Goal: Connect with others: Connect with others

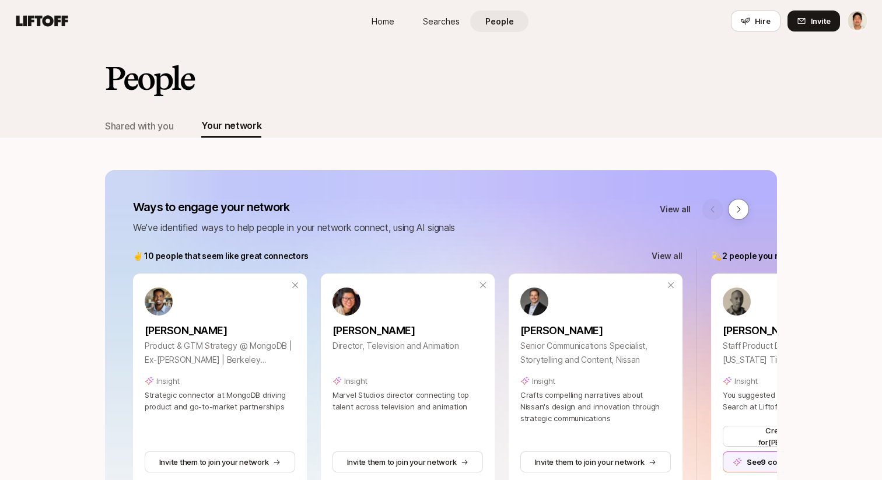
scroll to position [502, 0]
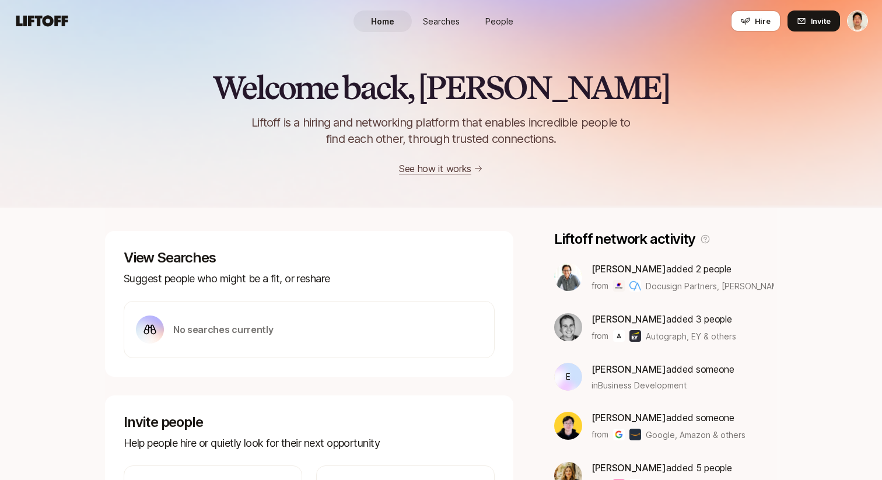
click at [503, 21] on span "People" at bounding box center [499, 21] width 28 height 12
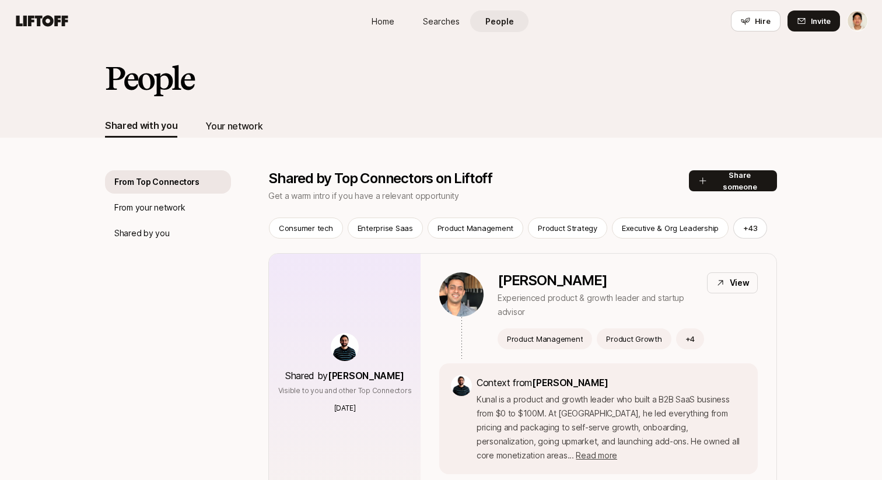
click at [258, 125] on div "Your network" at bounding box center [233, 125] width 57 height 15
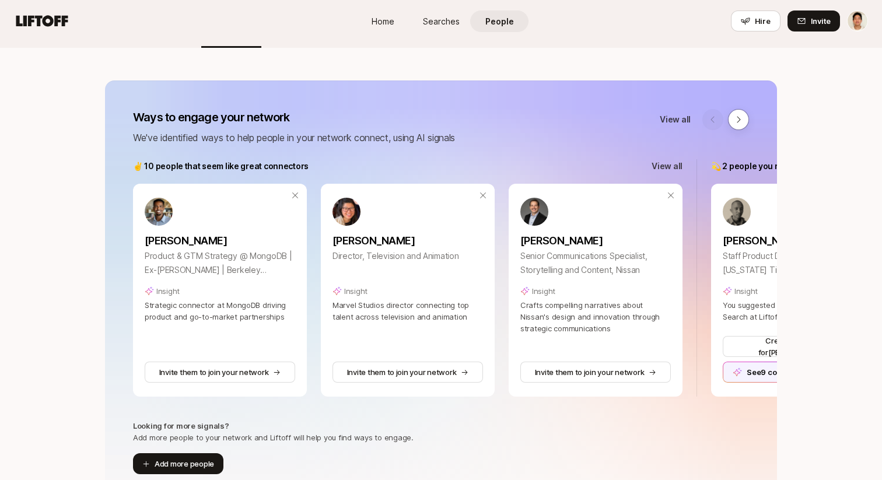
click at [680, 160] on p "View all" at bounding box center [666, 166] width 31 height 14
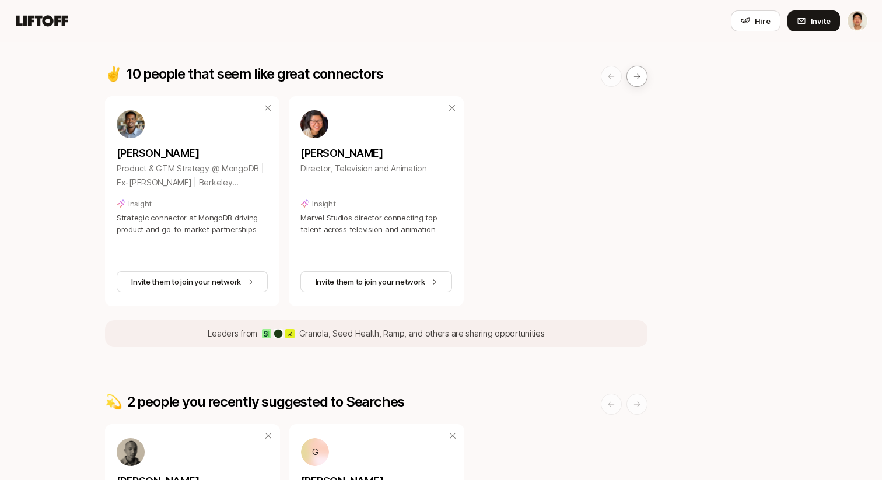
scroll to position [124, 0]
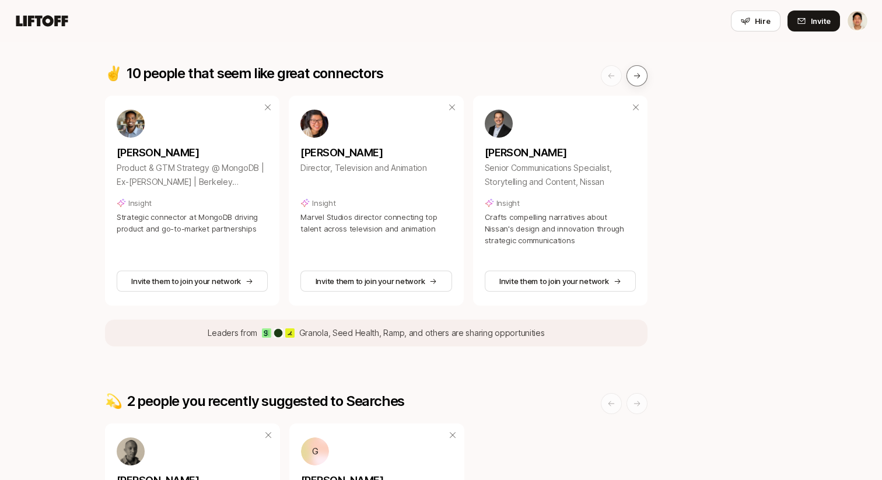
click at [633, 80] on button at bounding box center [636, 75] width 21 height 21
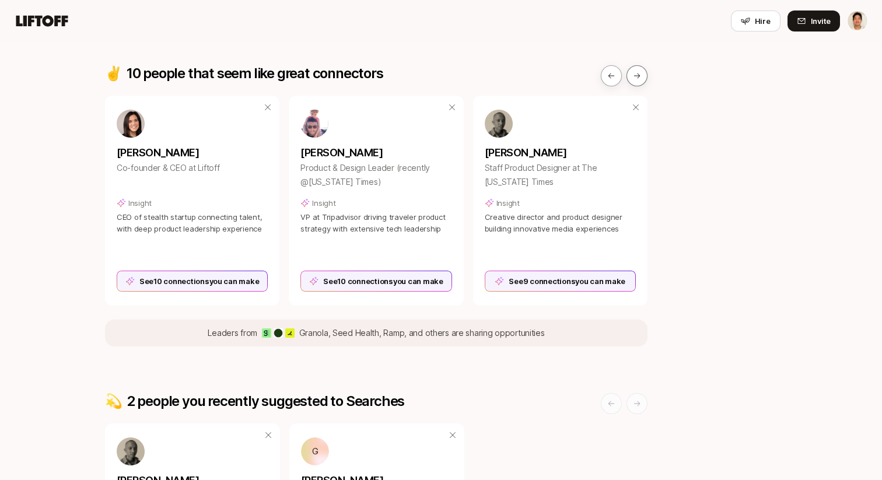
click at [633, 80] on button at bounding box center [636, 75] width 21 height 21
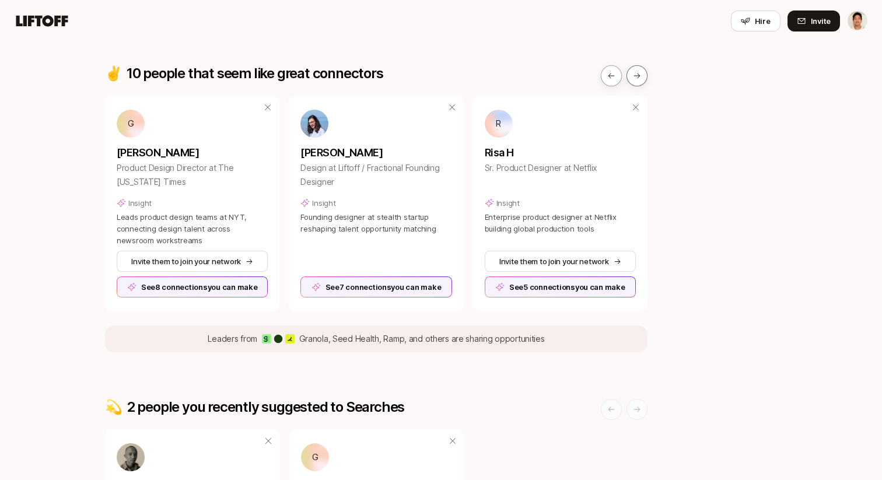
click at [633, 80] on button at bounding box center [636, 75] width 21 height 21
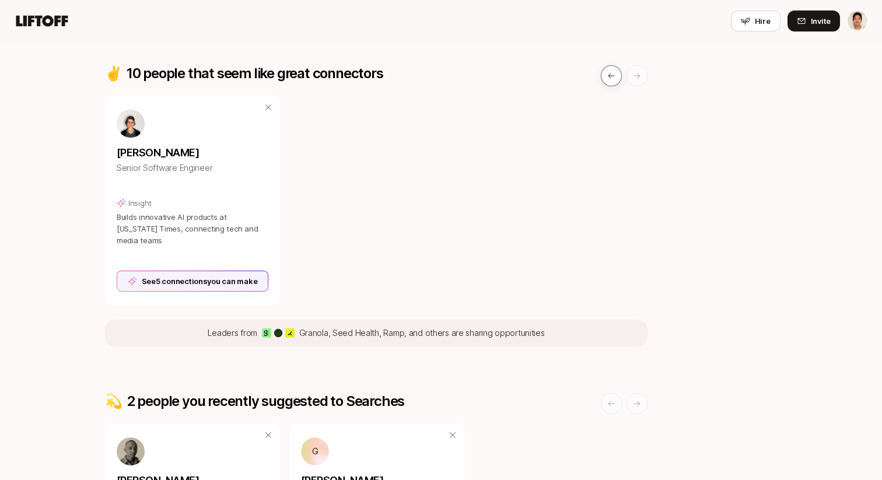
click at [602, 74] on button at bounding box center [611, 75] width 21 height 21
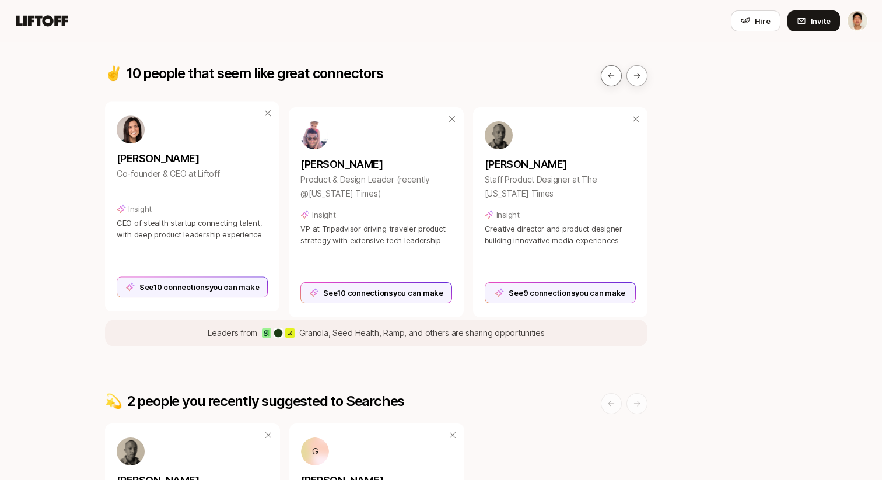
click at [602, 74] on button at bounding box center [611, 75] width 21 height 21
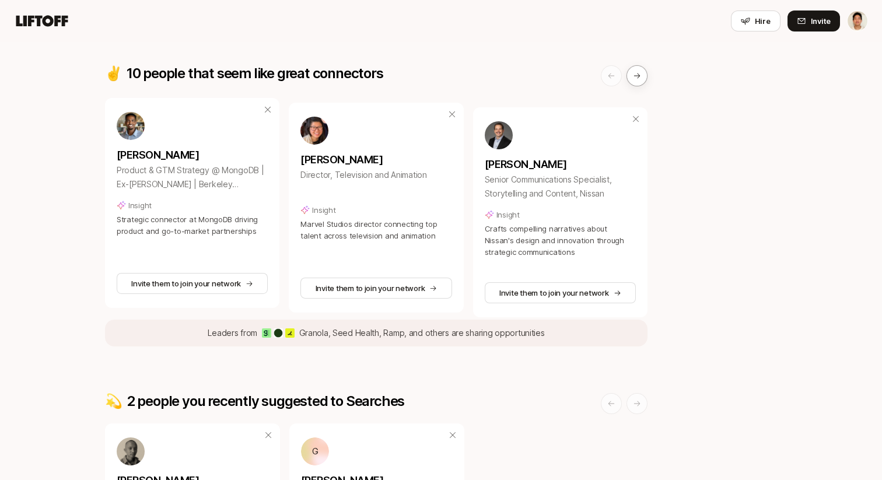
click at [602, 74] on button at bounding box center [611, 75] width 21 height 21
